Goal: Find specific page/section: Find specific page/section

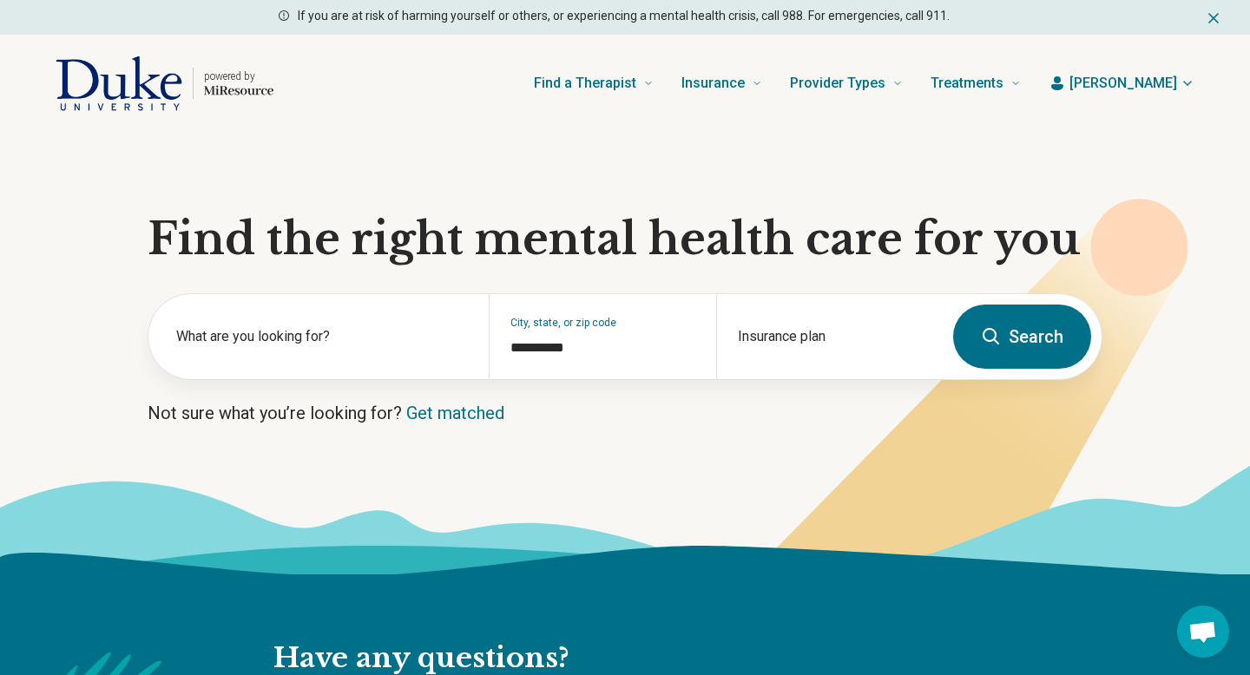
click at [1169, 89] on span "[PERSON_NAME]" at bounding box center [1124, 83] width 108 height 21
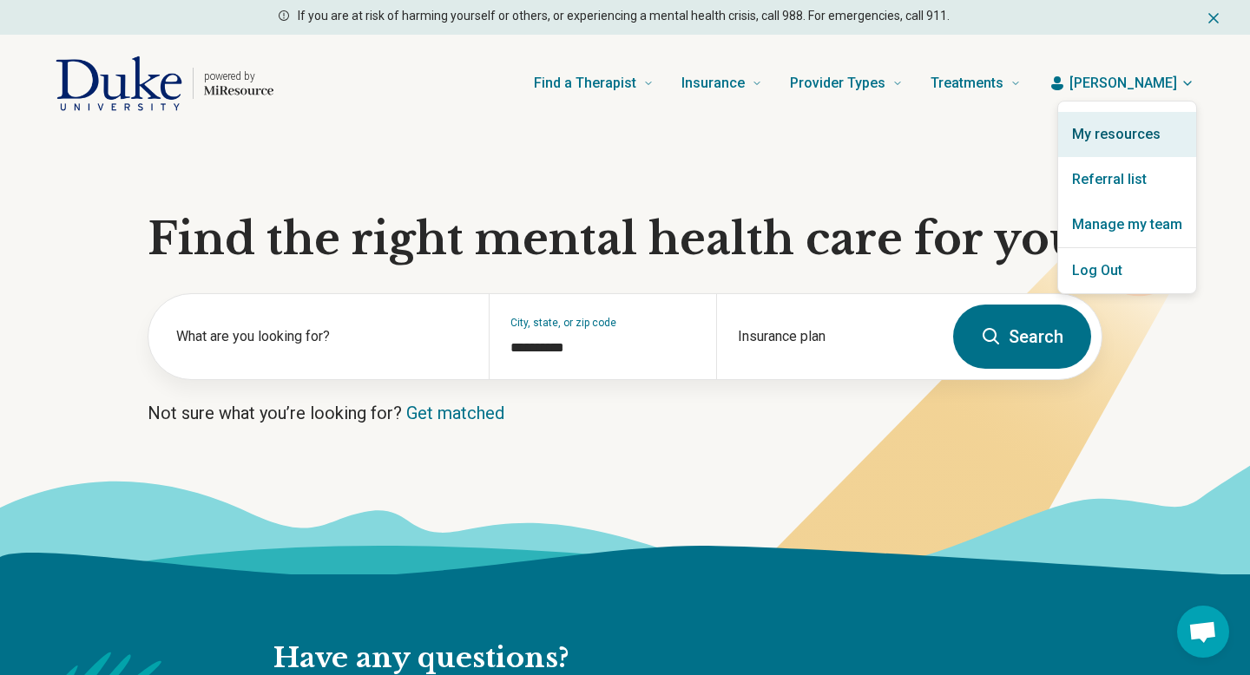
click at [1123, 130] on link "My resources" at bounding box center [1127, 134] width 138 height 45
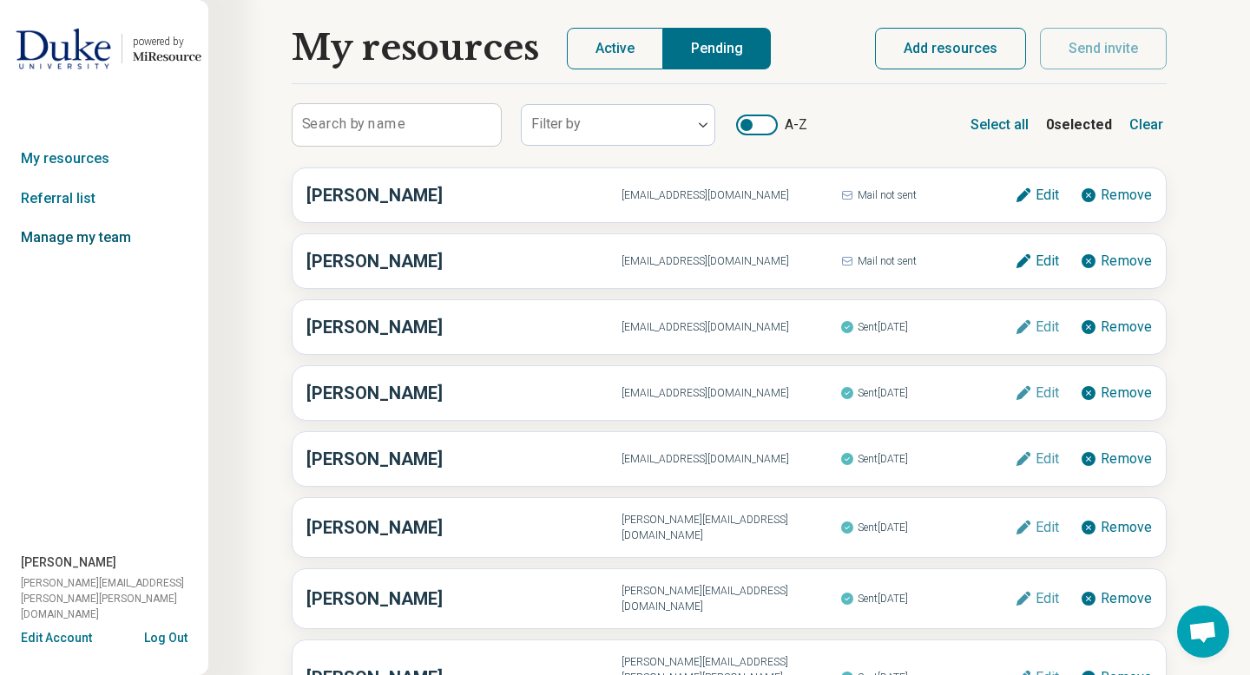
click at [37, 240] on link "Manage my team" at bounding box center [104, 238] width 208 height 40
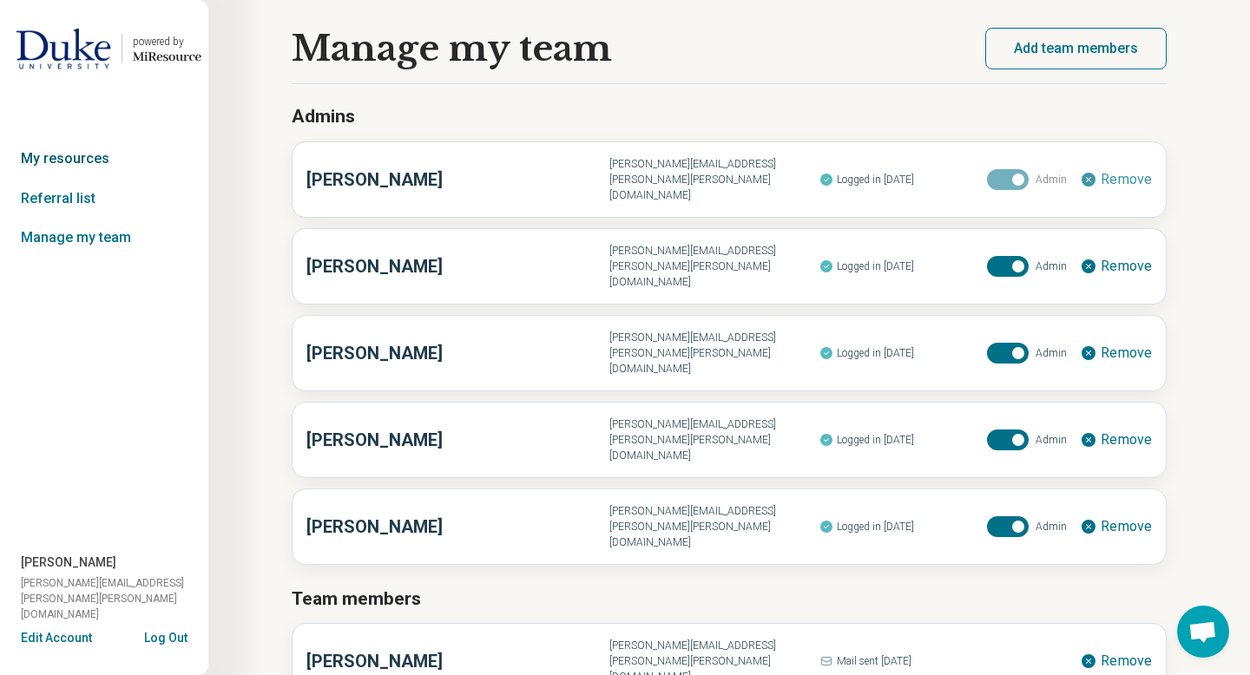
click at [97, 161] on link "My resources" at bounding box center [104, 159] width 208 height 40
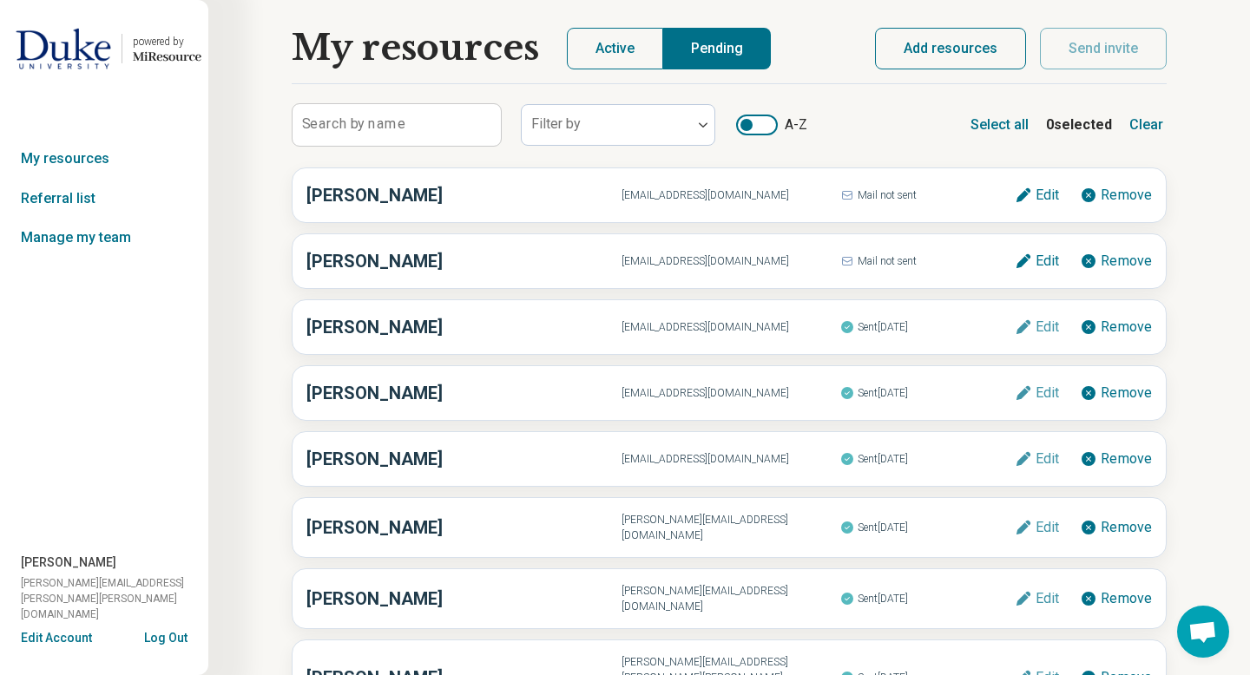
click at [97, 161] on link "My resources" at bounding box center [104, 159] width 208 height 40
